Goal: Find specific page/section: Find specific page/section

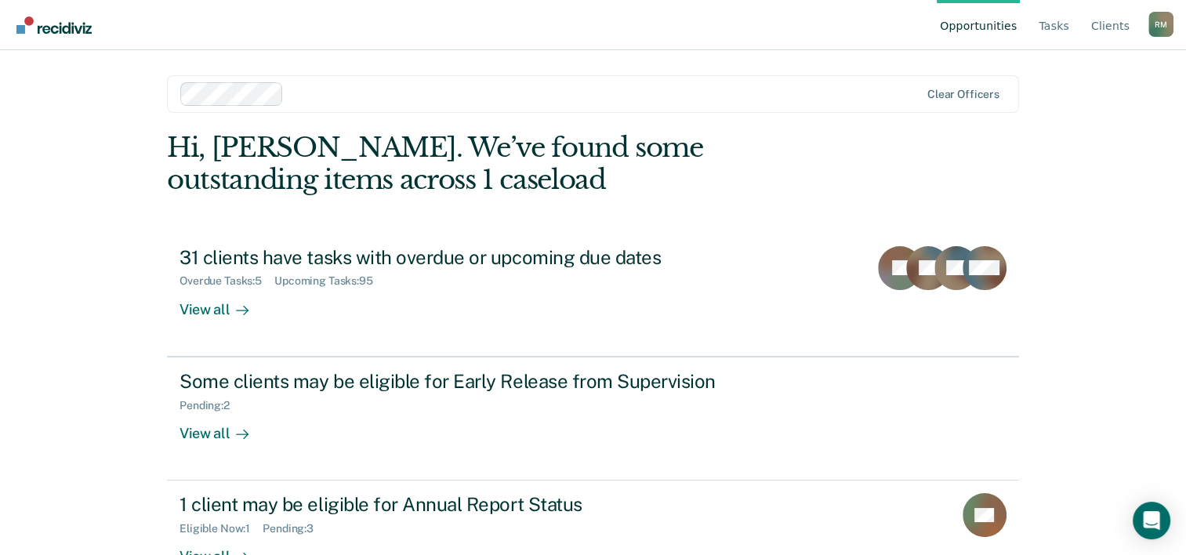
scroll to position [48, 0]
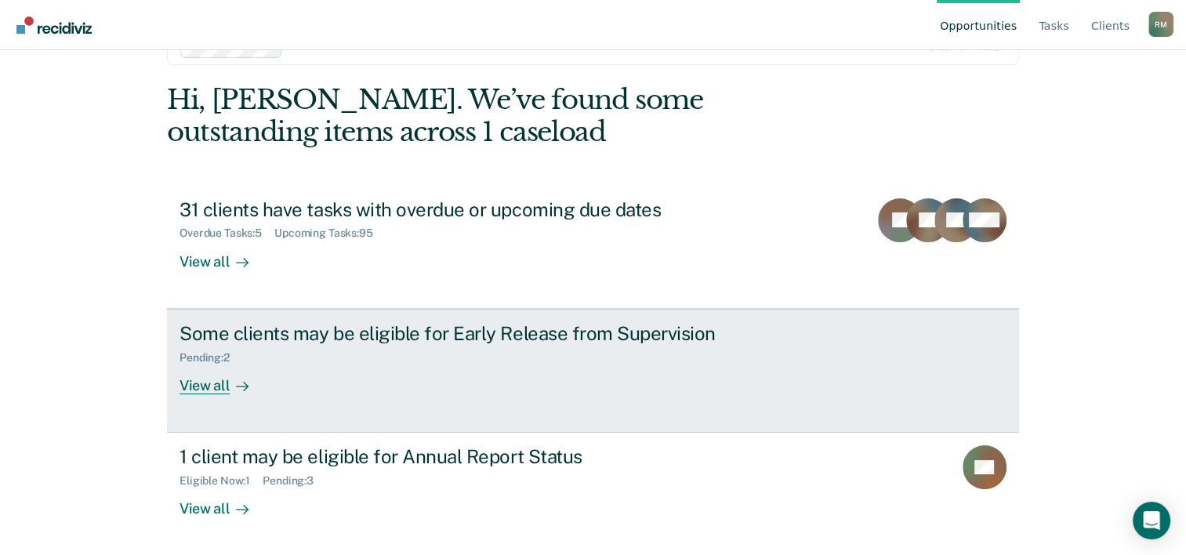
click at [210, 383] on div "View all" at bounding box center [224, 379] width 88 height 31
